Goal: Navigation & Orientation: Find specific page/section

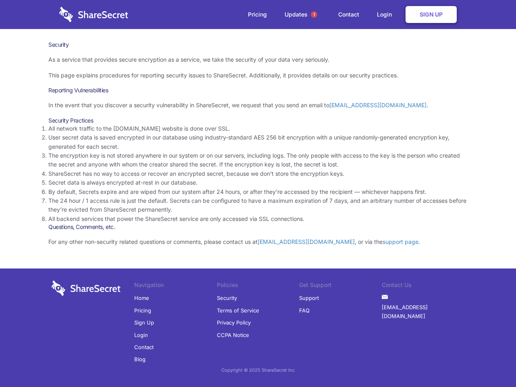
click at [258, 193] on li "By default, Secrets expire and are wiped from our system after 24 hours, or aft…" at bounding box center [257, 191] width 419 height 9
click at [314, 15] on span "1" at bounding box center [314, 14] width 6 height 6
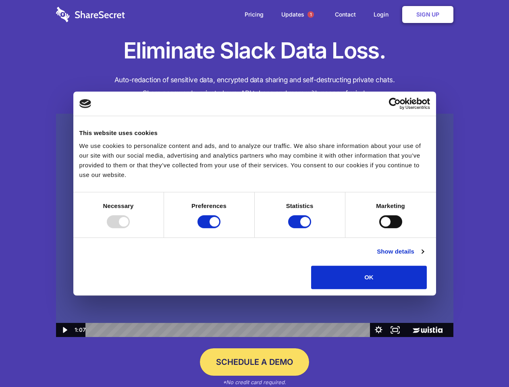
click at [254, 193] on img at bounding box center [254, 226] width 397 height 224
click at [130, 228] on div at bounding box center [118, 221] width 23 height 13
click at [220, 228] on input "Preferences" at bounding box center [208, 221] width 23 height 13
checkbox input "false"
click at [301, 228] on input "Statistics" at bounding box center [299, 221] width 23 height 13
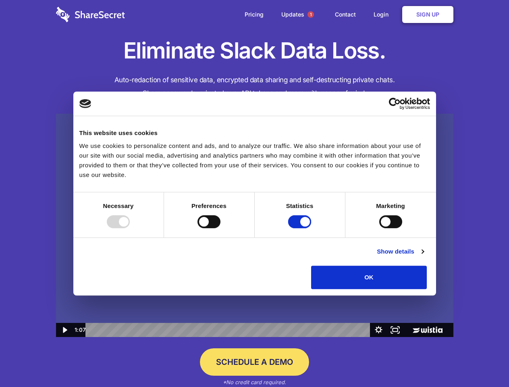
checkbox input "false"
